Goal: Task Accomplishment & Management: Use online tool/utility

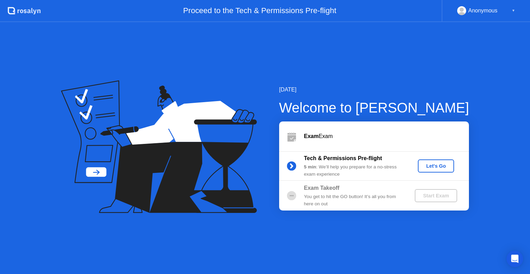
click at [444, 172] on button "Let's Go" at bounding box center [436, 165] width 36 height 13
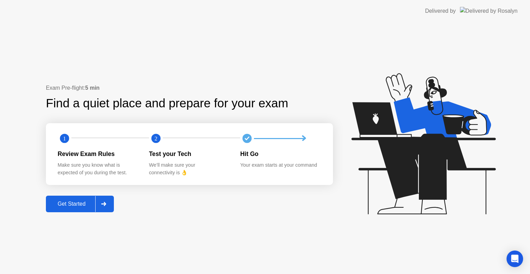
click at [82, 207] on div "Get Started" at bounding box center [71, 204] width 47 height 6
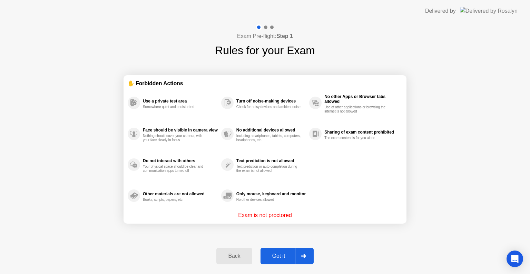
click at [286, 254] on div "Got it" at bounding box center [279, 256] width 32 height 6
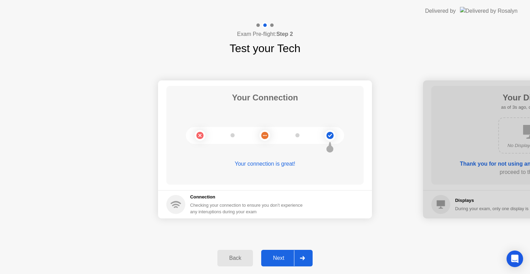
click at [275, 263] on button "Next" at bounding box center [286, 258] width 51 height 17
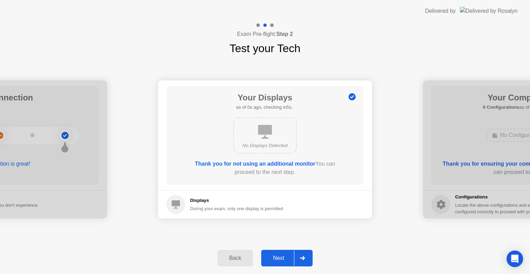
click at [279, 257] on div "Next" at bounding box center [278, 258] width 31 height 6
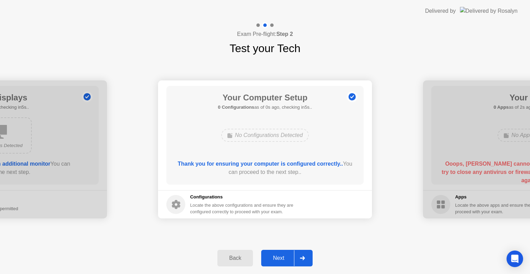
click at [279, 257] on div "Next" at bounding box center [278, 258] width 31 height 6
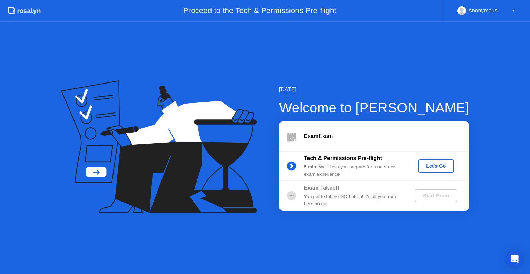
click at [431, 169] on div "Let's Go" at bounding box center [436, 166] width 31 height 6
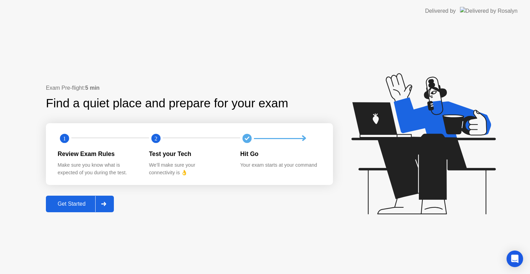
click at [84, 206] on div "Get Started" at bounding box center [71, 204] width 47 height 6
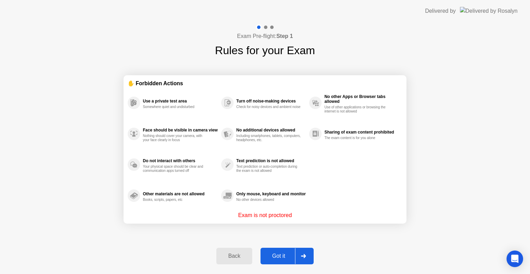
click at [283, 262] on button "Got it" at bounding box center [287, 256] width 53 height 17
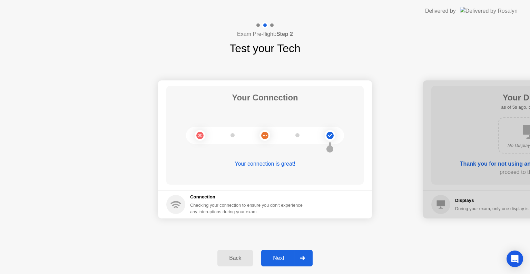
click at [284, 258] on div "Next" at bounding box center [278, 258] width 31 height 6
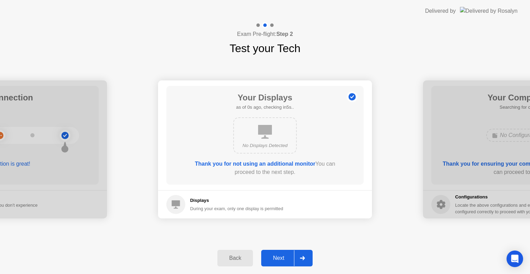
click at [284, 258] on div "Next" at bounding box center [278, 258] width 31 height 6
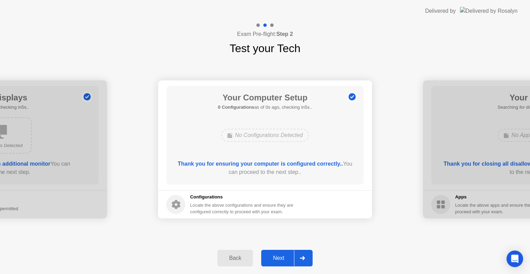
click at [284, 258] on div "Next" at bounding box center [278, 258] width 31 height 6
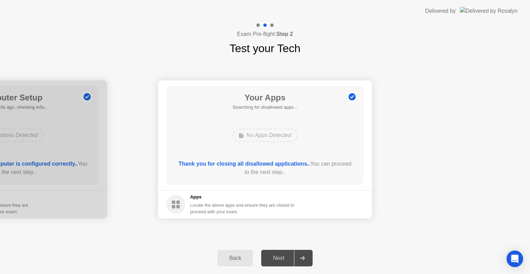
click at [284, 258] on div "Next" at bounding box center [278, 258] width 31 height 6
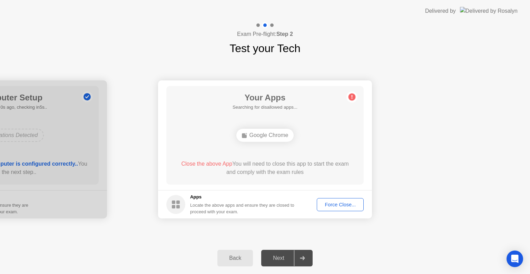
click at [338, 205] on div "Force Close..." at bounding box center [340, 205] width 42 height 6
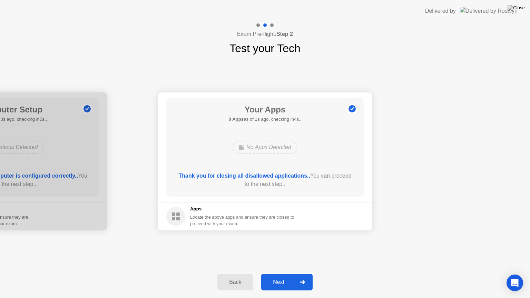
click at [280, 274] on div "Next" at bounding box center [278, 282] width 31 height 6
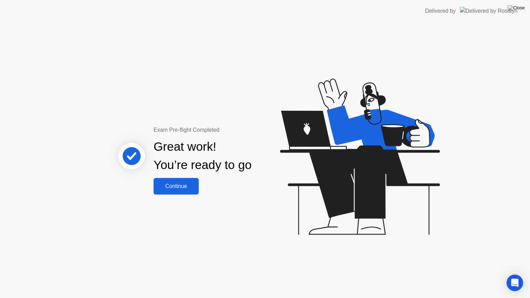
click at [188, 189] on div "Continue" at bounding box center [176, 186] width 41 height 6
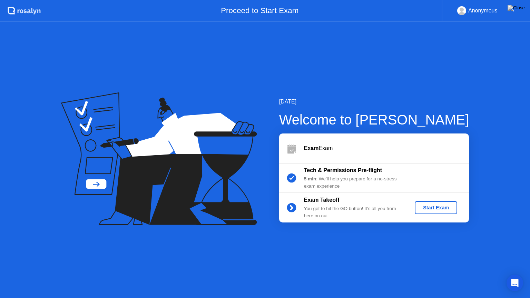
click at [424, 205] on div "Start Exam" at bounding box center [436, 208] width 37 height 6
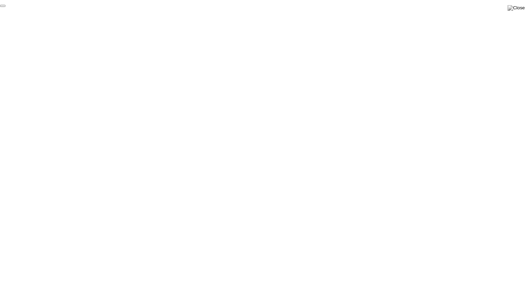
click at [6, 7] on button "End Proctoring Session" at bounding box center [3, 6] width 6 height 2
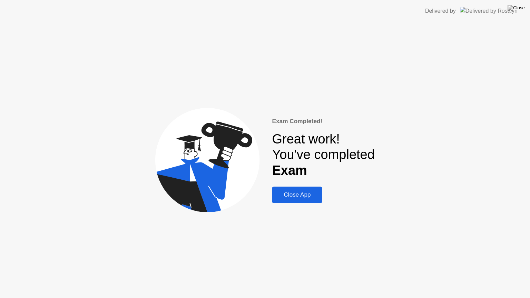
click at [306, 193] on div "Close App" at bounding box center [297, 195] width 46 height 7
